Goal: Find specific page/section: Find specific page/section

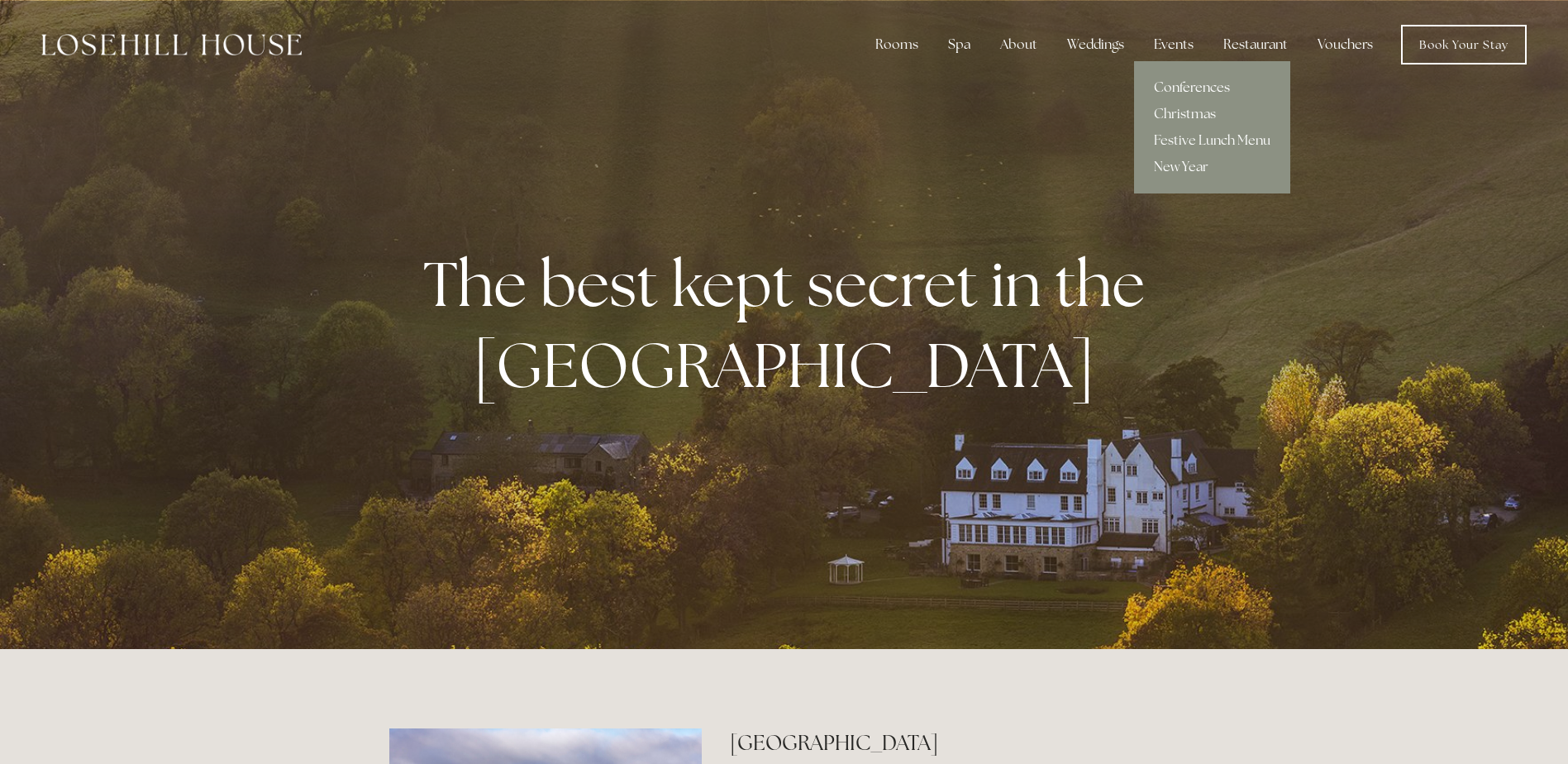
click at [1196, 82] on link "Conferences" at bounding box center [1212, 88] width 157 height 27
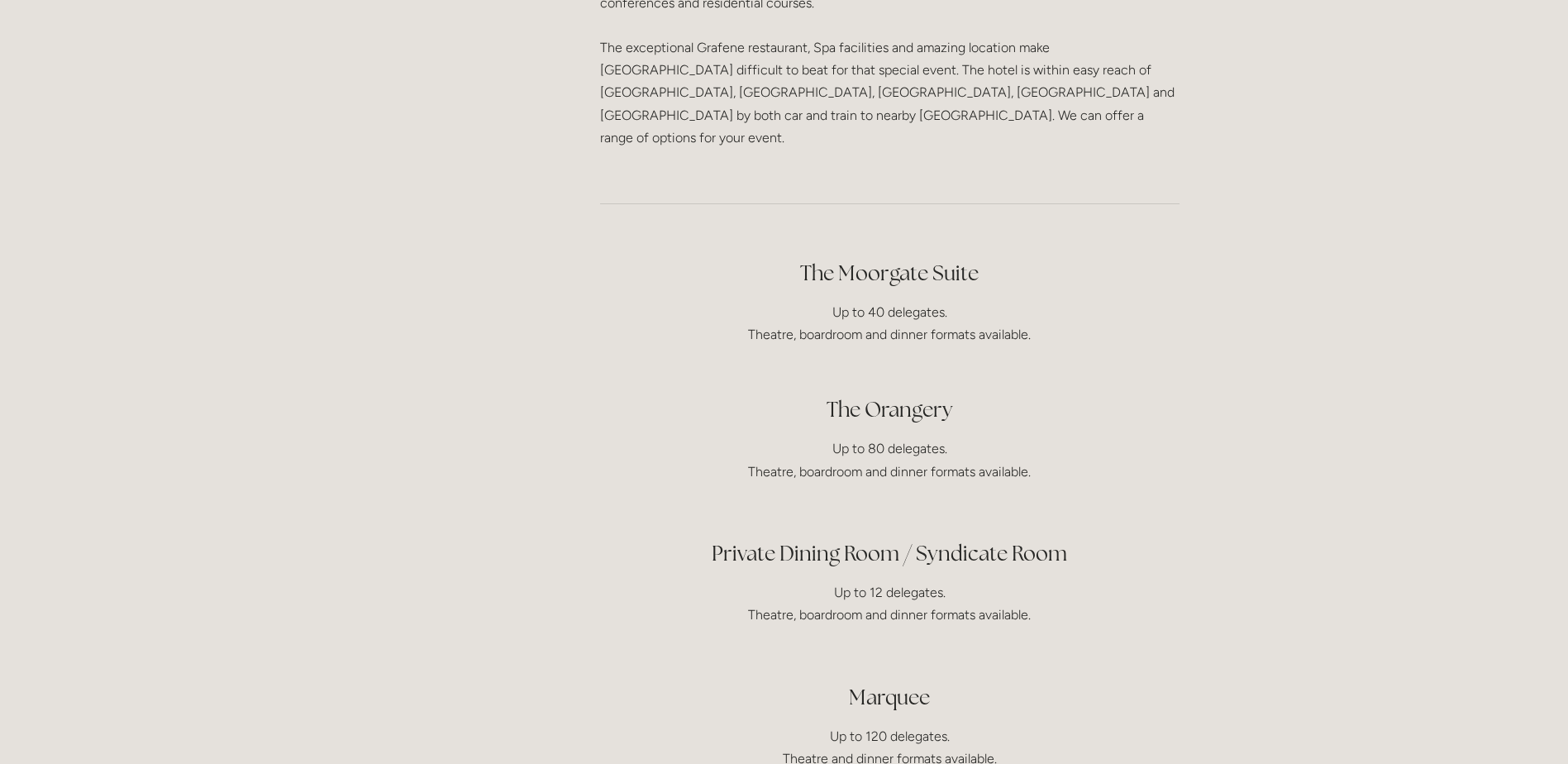
scroll to position [496, 0]
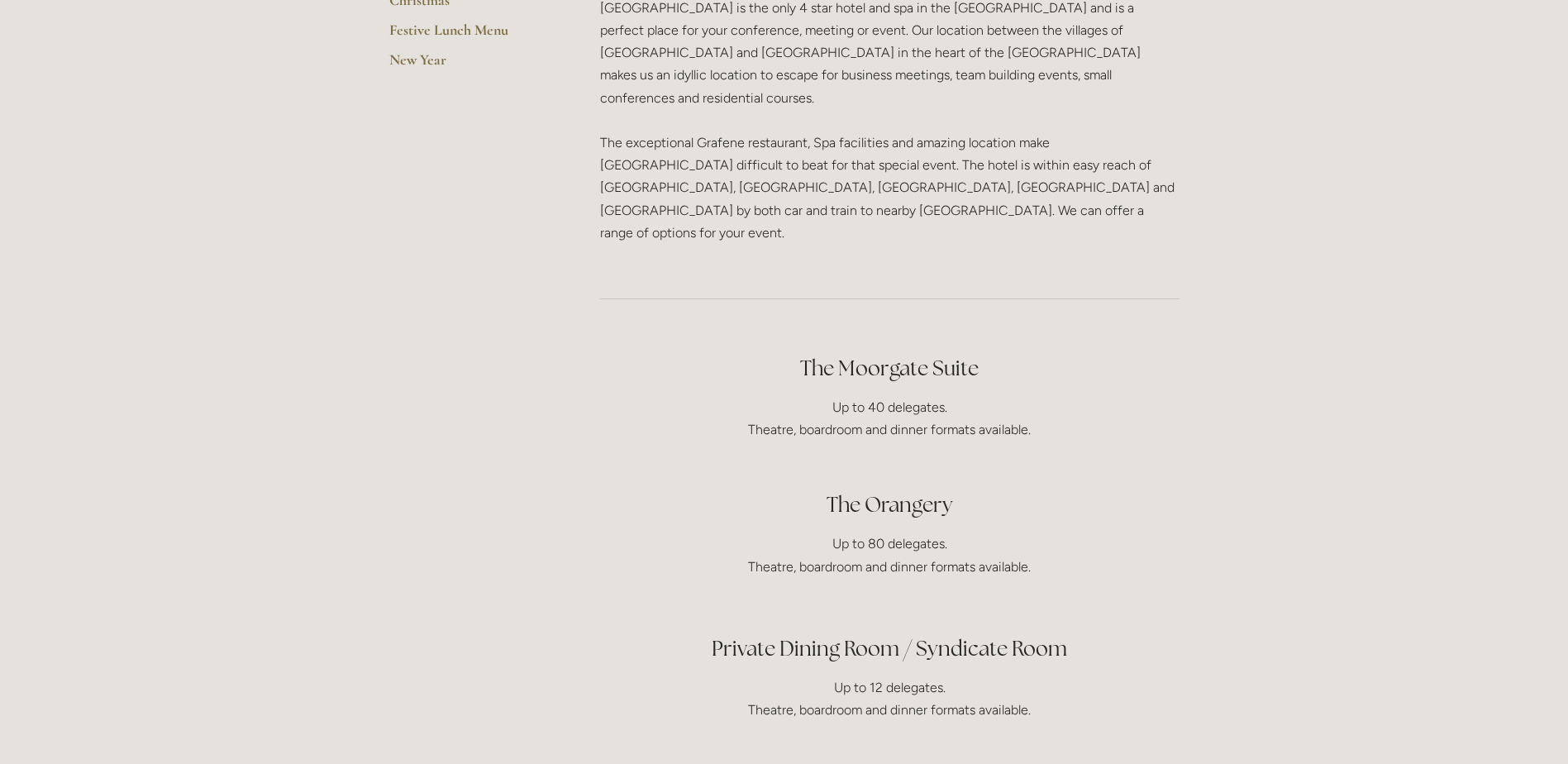
click at [916, 354] on h2 "The Moorgate Suite" at bounding box center [890, 368] width 580 height 29
click at [883, 396] on p "Up to 40 delegates. Theatre, boardroom and dinner formats available." at bounding box center [890, 418] width 580 height 44
drag, startPoint x: 883, startPoint y: 391, endPoint x: 884, endPoint y: 339, distance: 52.0
click at [884, 354] on div "The Moorgate Suite Up to 40 delegates. Theatre, boardroom and dinner formats av…" at bounding box center [890, 609] width 580 height 511
click at [864, 354] on h2 "The Moorgate Suite" at bounding box center [890, 368] width 580 height 29
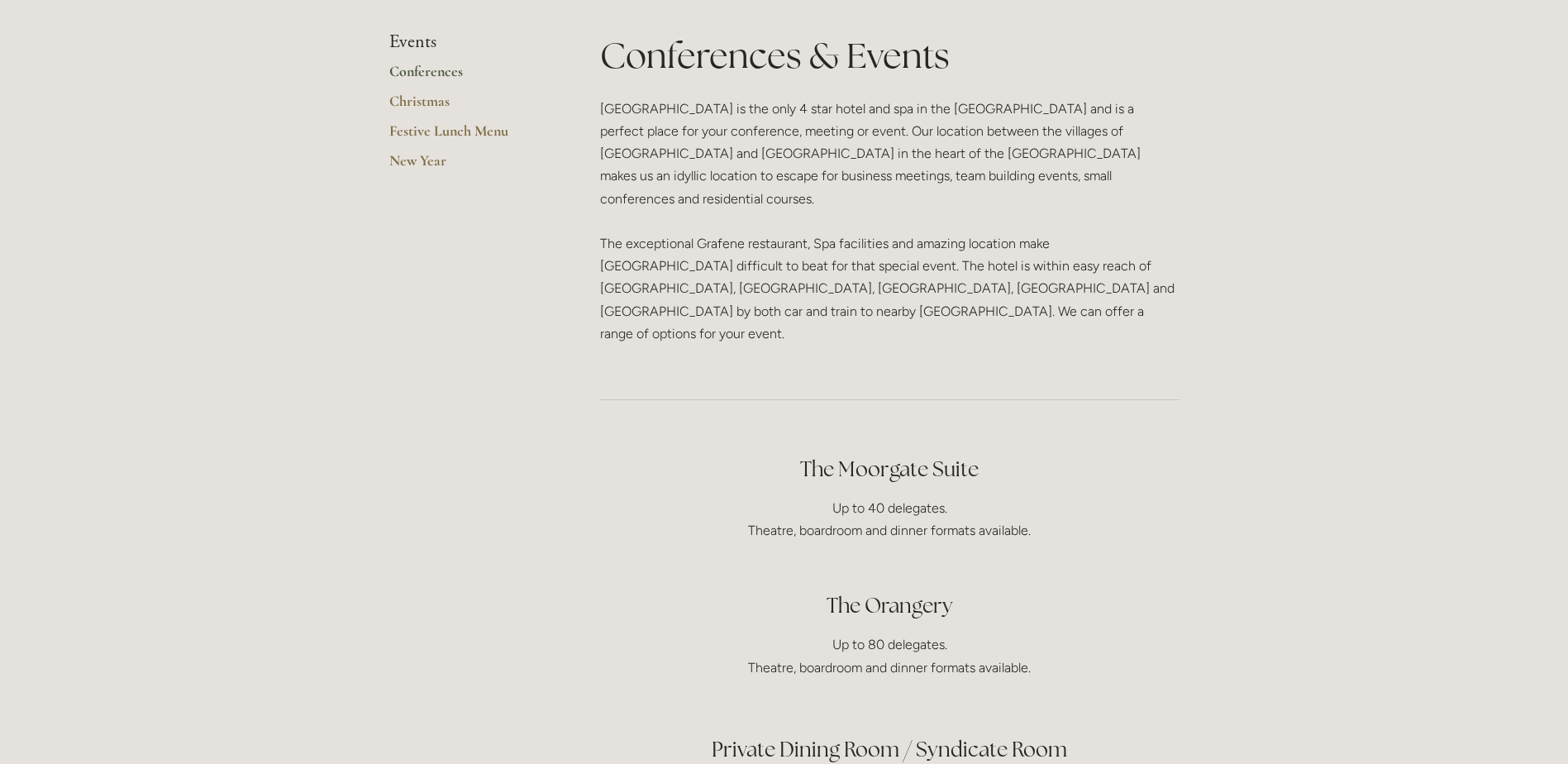
scroll to position [0, 0]
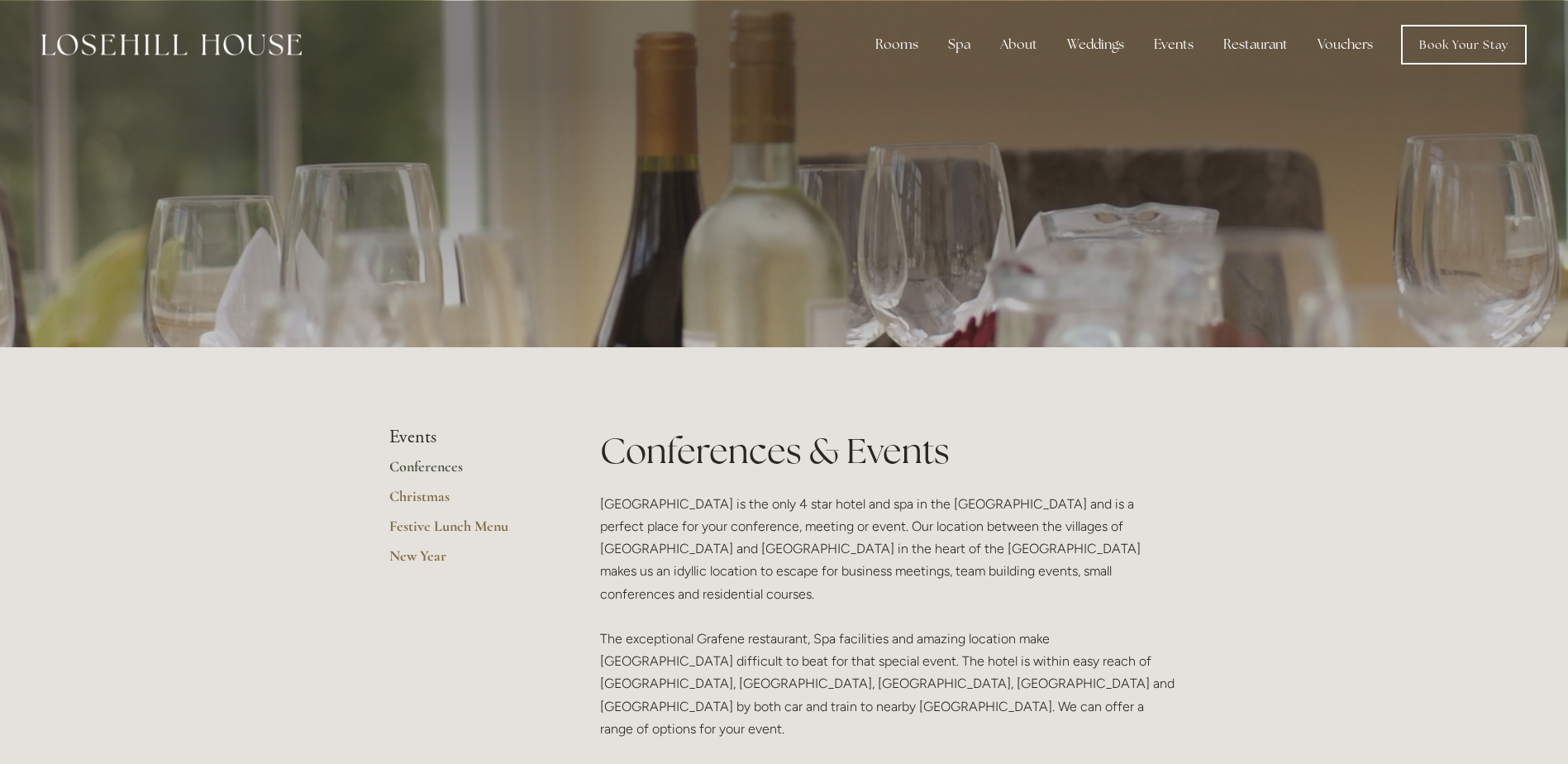
click at [453, 470] on link "Conferences" at bounding box center [468, 472] width 158 height 30
